Goal: Check status

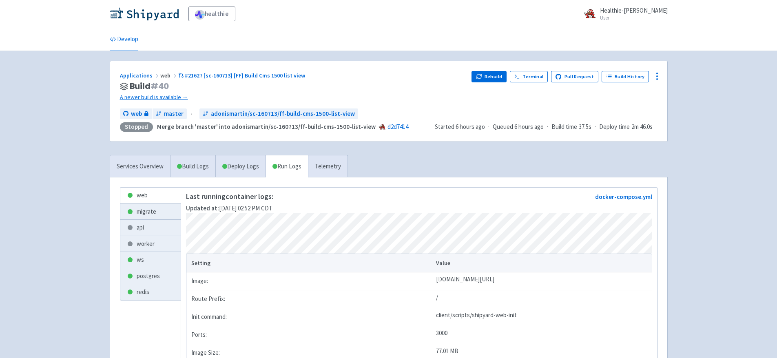
scroll to position [46, 0]
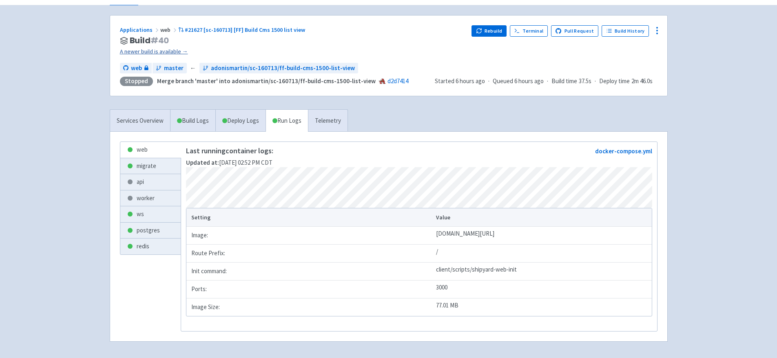
click at [146, 49] on link "A newer build is available →" at bounding box center [293, 51] width 346 height 9
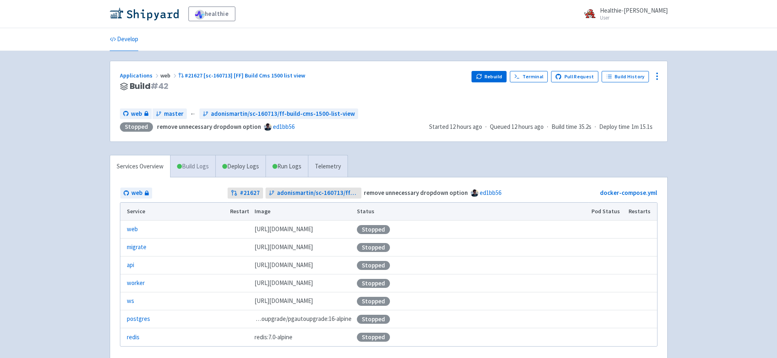
click at [200, 165] on link "Build Logs" at bounding box center [193, 166] width 45 height 22
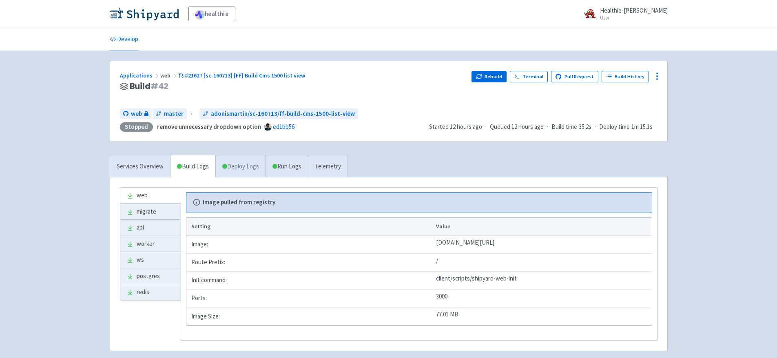
click at [232, 166] on link "Deploy Logs" at bounding box center [240, 166] width 50 height 22
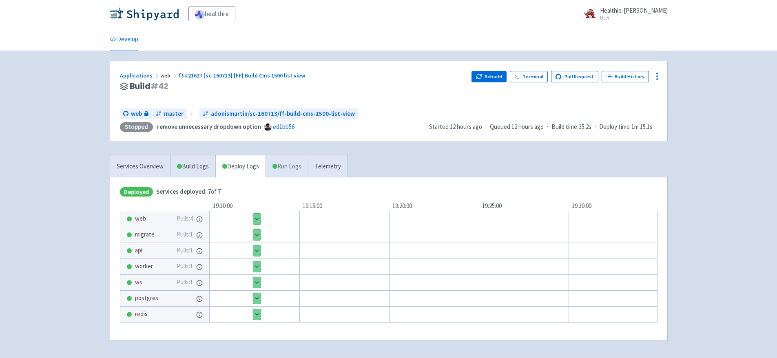
click at [294, 163] on link "Run Logs" at bounding box center [287, 166] width 42 height 22
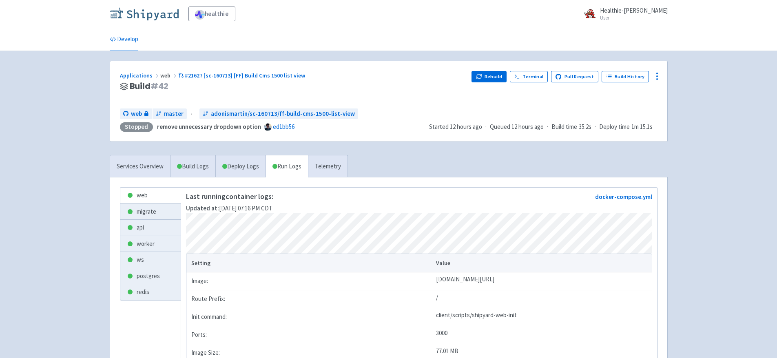
click at [152, 20] on img at bounding box center [144, 13] width 69 height 13
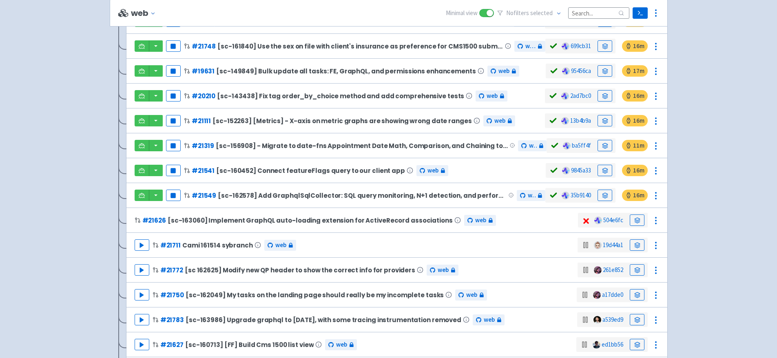
scroll to position [633, 0]
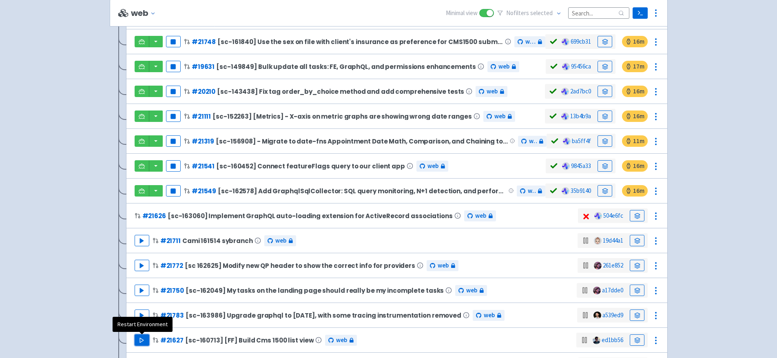
click at [145, 339] on button "Play" at bounding box center [142, 340] width 15 height 11
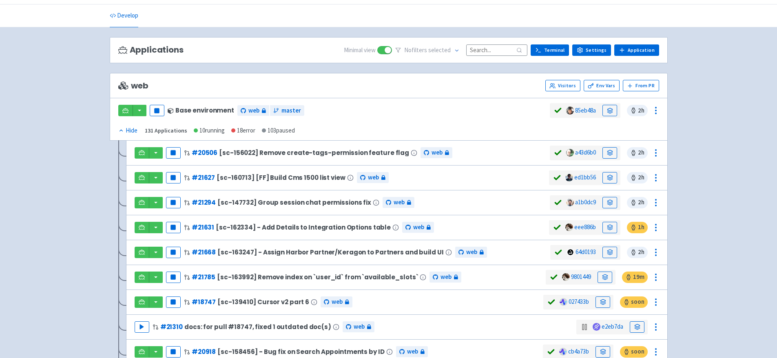
scroll to position [17, 0]
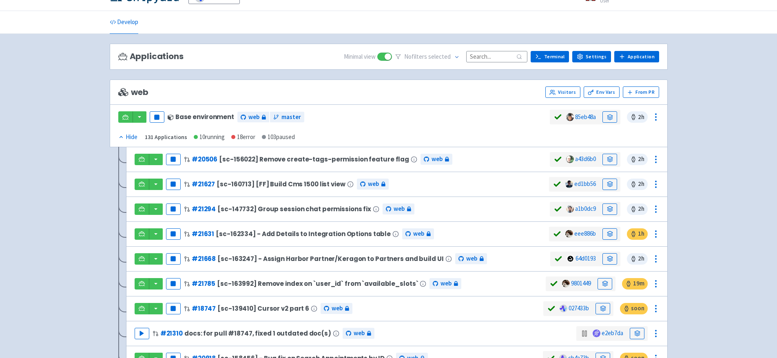
click at [487, 53] on input at bounding box center [496, 56] width 61 height 11
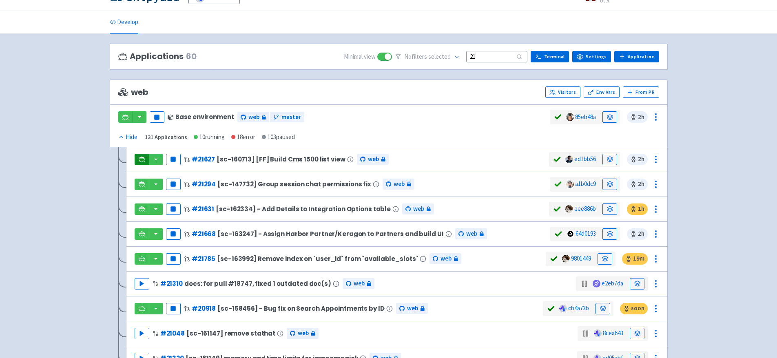
type input "21"
click at [142, 158] on icon at bounding box center [142, 159] width 6 height 6
click at [606, 158] on link at bounding box center [610, 159] width 15 height 11
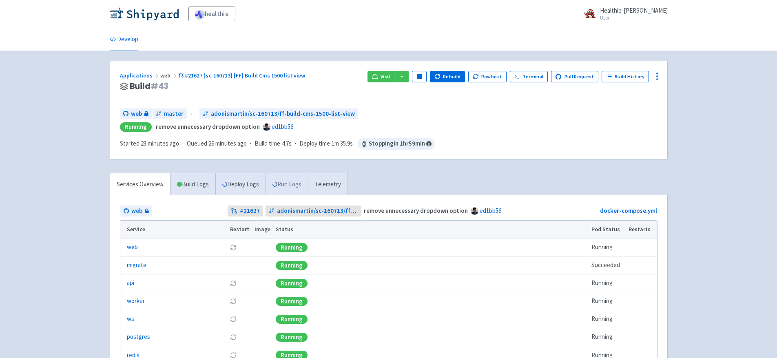
click at [290, 184] on link "Run Logs" at bounding box center [287, 184] width 42 height 22
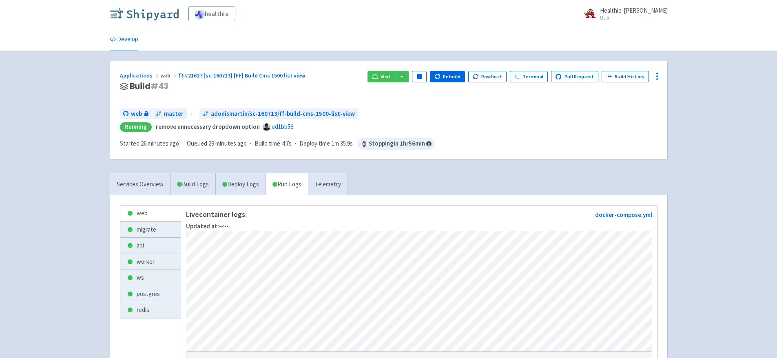
click at [143, 14] on img at bounding box center [144, 13] width 69 height 13
